Goal: Navigation & Orientation: Find specific page/section

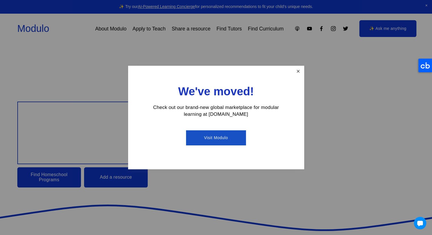
click at [298, 73] on link "Close" at bounding box center [298, 71] width 10 height 10
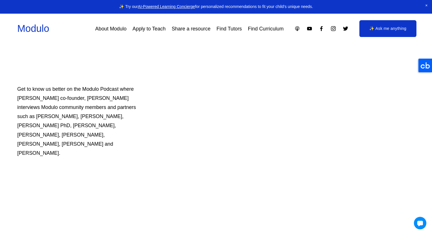
scroll to position [341, 0]
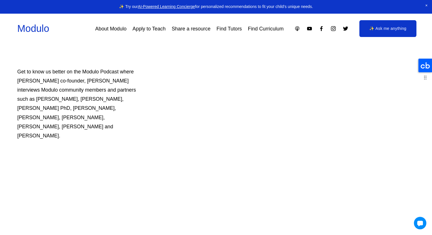
click at [423, 65] on icon at bounding box center [425, 66] width 14 height 14
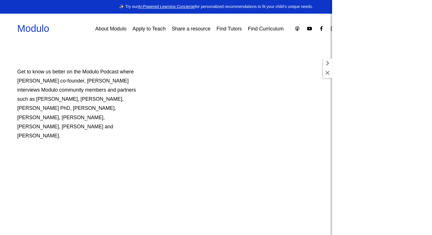
click at [30, 25] on link "Modulo" at bounding box center [33, 28] width 32 height 11
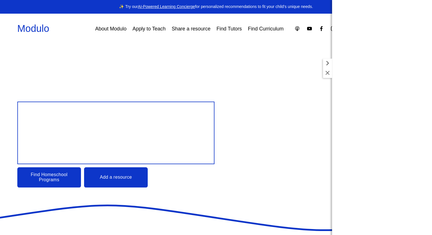
click at [111, 27] on link "About Modulo" at bounding box center [110, 29] width 31 height 10
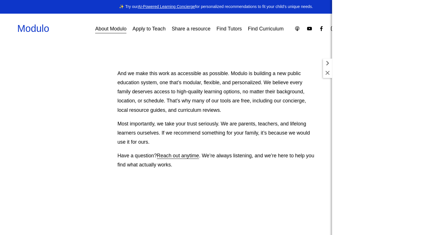
scroll to position [483, 0]
